Goal: Task Accomplishment & Management: Manage account settings

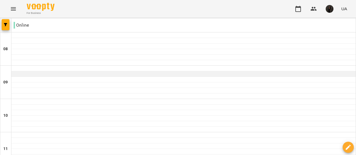
scroll to position [173, 0]
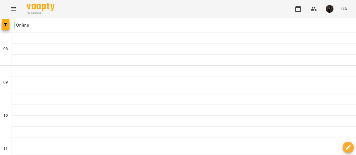
type input "**********"
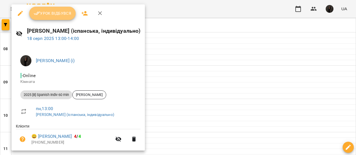
click at [55, 14] on span "Урок відбувся" at bounding box center [53, 13] width 38 height 7
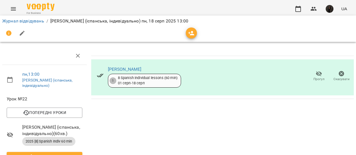
scroll to position [8, 0]
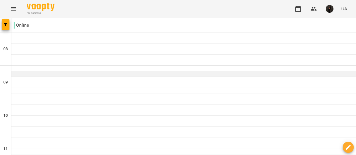
scroll to position [41, 0]
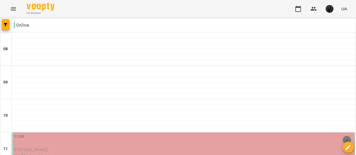
scroll to position [131, 0]
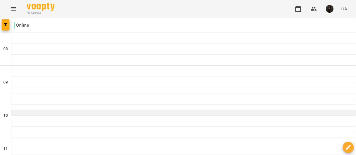
scroll to position [205, 0]
